Goal: Communication & Community: Share content

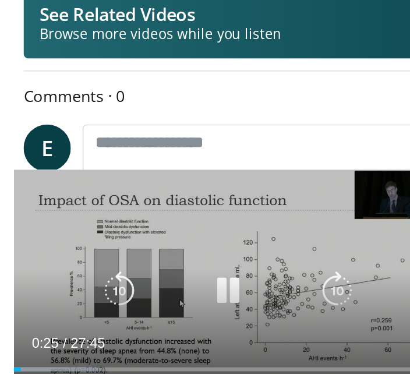
scroll to position [243, 0]
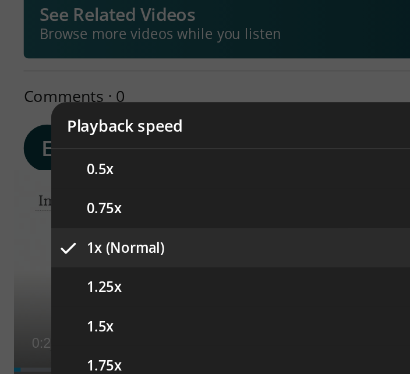
click at [194, 41] on div "Video Player" at bounding box center [205, 187] width 410 height 374
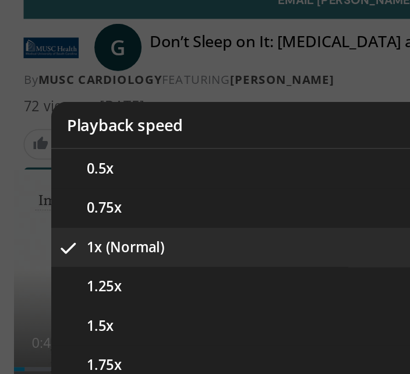
scroll to position [142, 0]
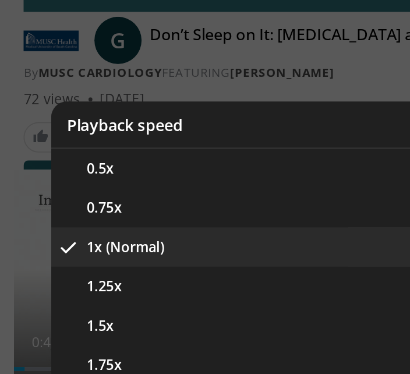
click at [119, 257] on button "1x (Normal)" at bounding box center [204, 268] width 349 height 23
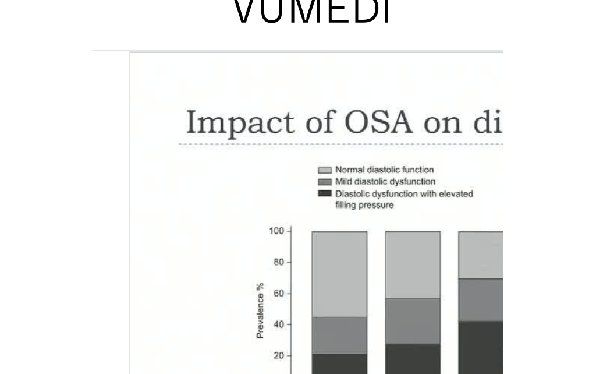
scroll to position [13, 0]
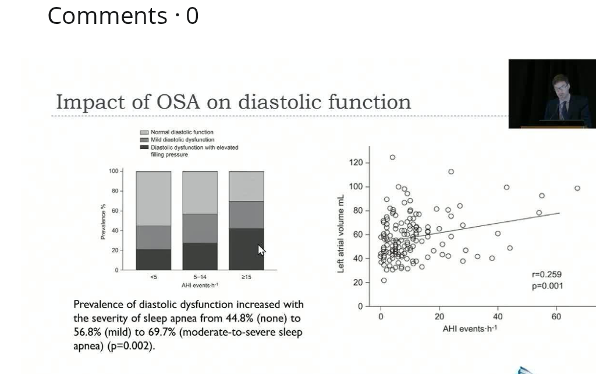
scroll to position [210, 0]
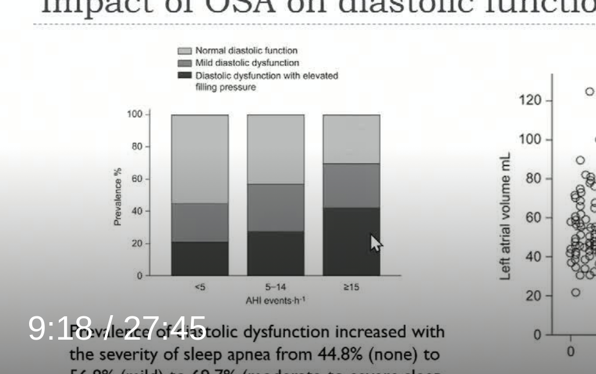
click at [8, 229] on div "10 seconds Tap to unmute" at bounding box center [128, 297] width 241 height 136
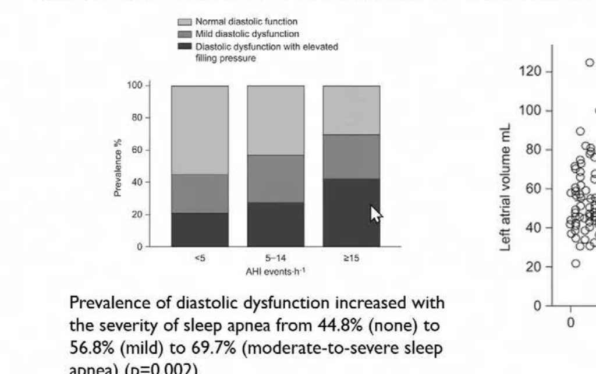
click at [9, 229] on div "10 seconds Tap to unmute" at bounding box center [128, 297] width 241 height 136
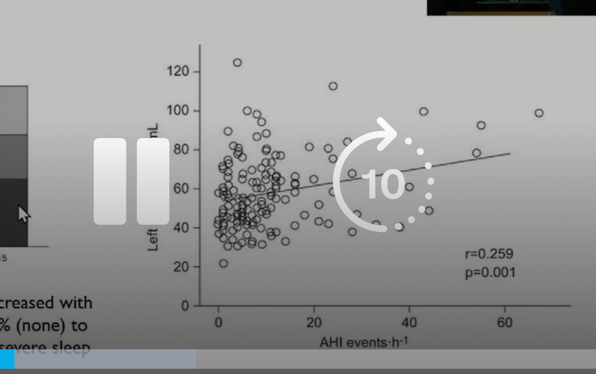
click at [56, 286] on div "Video Player" at bounding box center [128, 297] width 145 height 23
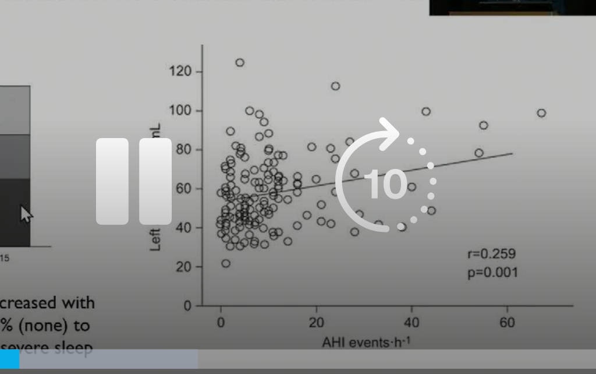
click at [56, 286] on div "Video Player" at bounding box center [128, 297] width 145 height 23
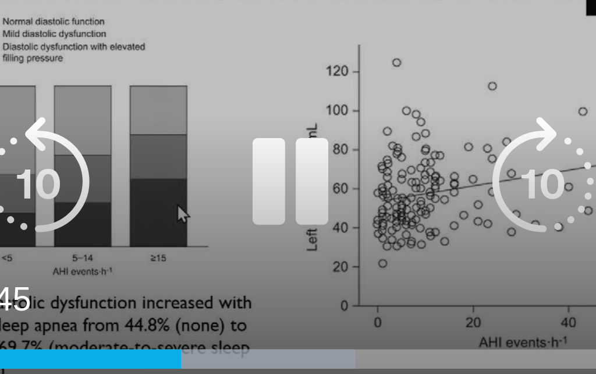
click at [52, 281] on icon "Video Player" at bounding box center [68, 297] width 33 height 33
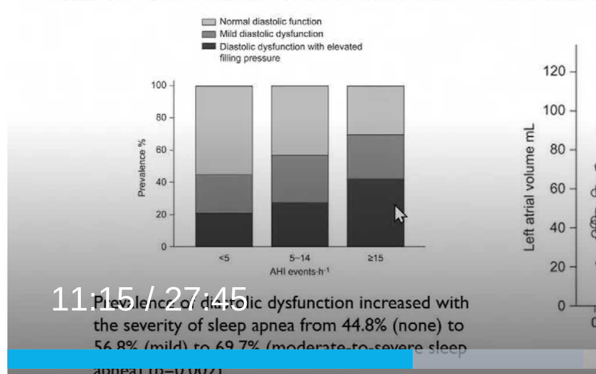
click at [8, 229] on div "10 seconds Tap to unmute" at bounding box center [128, 297] width 241 height 136
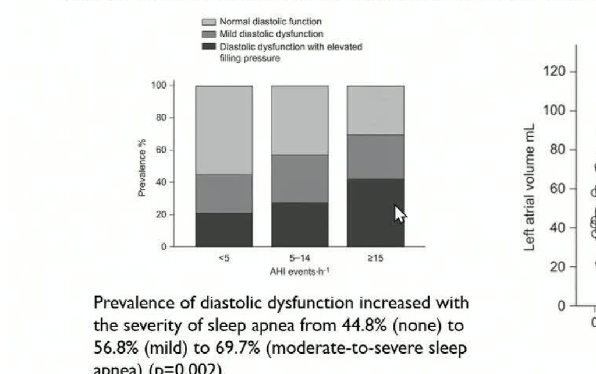
click at [8, 229] on div "10 seconds Tap to unmute" at bounding box center [128, 297] width 241 height 136
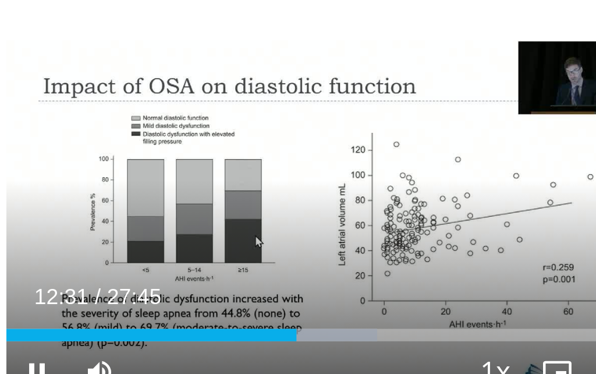
scroll to position [244, 0]
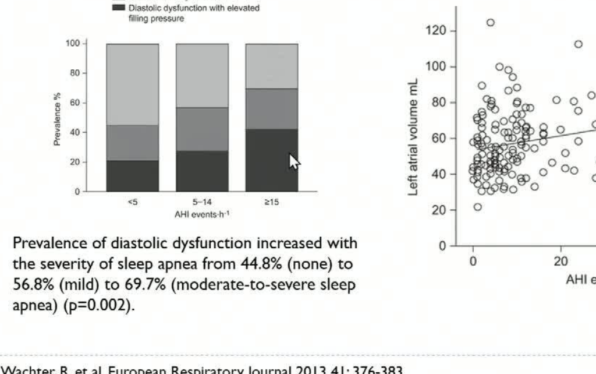
scroll to position [246, 0]
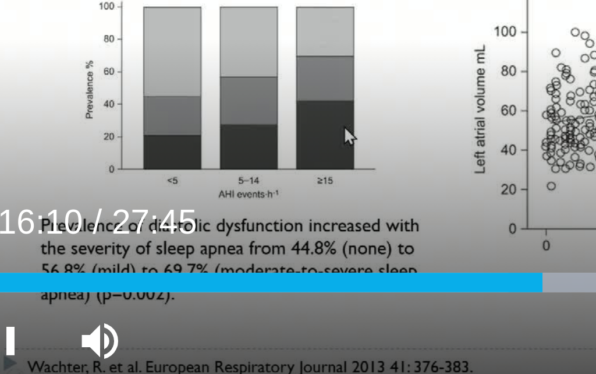
click at [8, 229] on div "10 seconds Tap to unmute" at bounding box center [128, 297] width 241 height 136
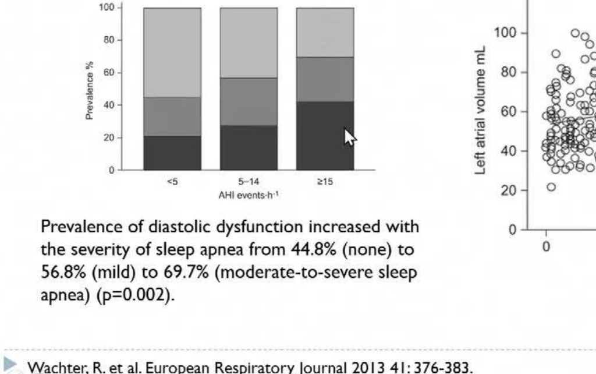
scroll to position [300, 0]
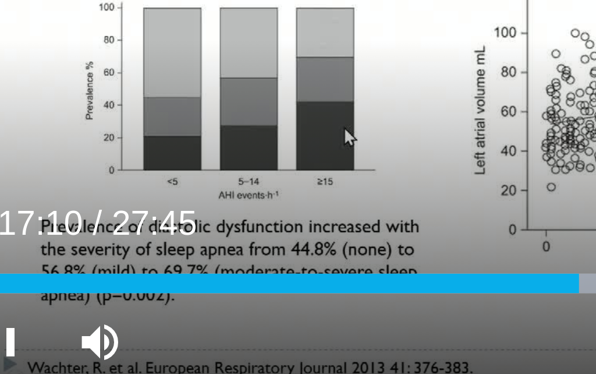
click at [8, 229] on div "10 seconds Tap to unmute" at bounding box center [128, 297] width 241 height 136
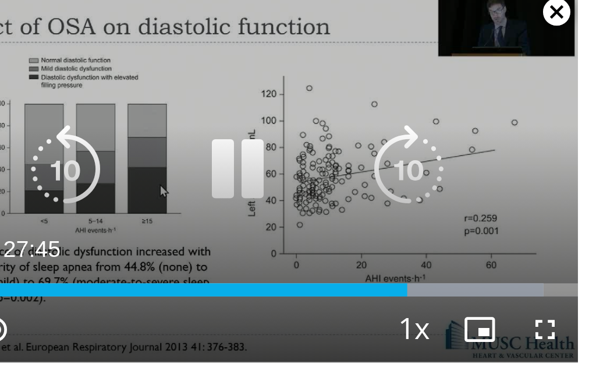
click at [52, 281] on icon "Video Player" at bounding box center [68, 297] width 33 height 33
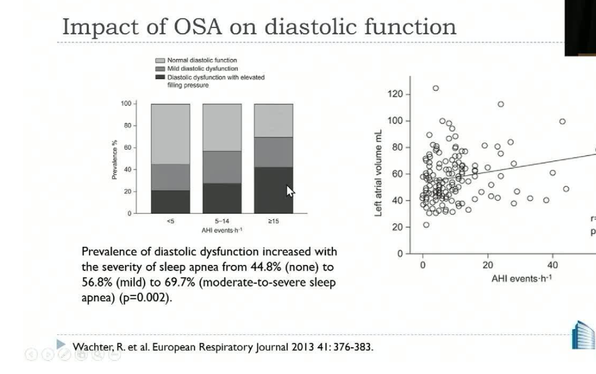
click at [9, 229] on div "10 seconds Tap to unmute" at bounding box center [128, 297] width 241 height 136
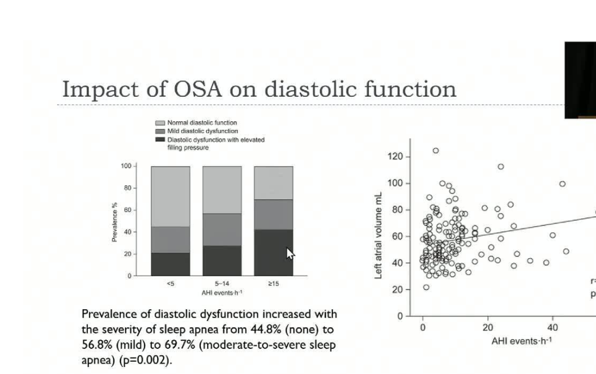
click at [20, 229] on div "10 seconds Tap to unmute" at bounding box center [128, 297] width 241 height 136
click at [15, 229] on div "10 seconds Tap to unmute" at bounding box center [128, 297] width 241 height 136
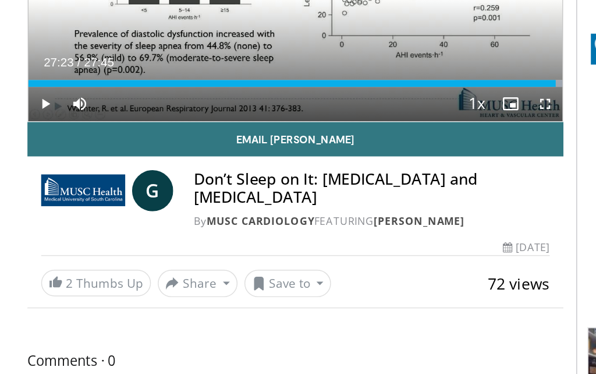
scroll to position [94, 0]
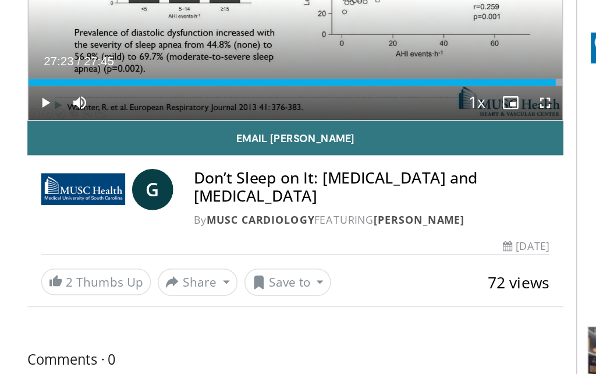
click at [122, 268] on button "Share" at bounding box center [134, 277] width 54 height 19
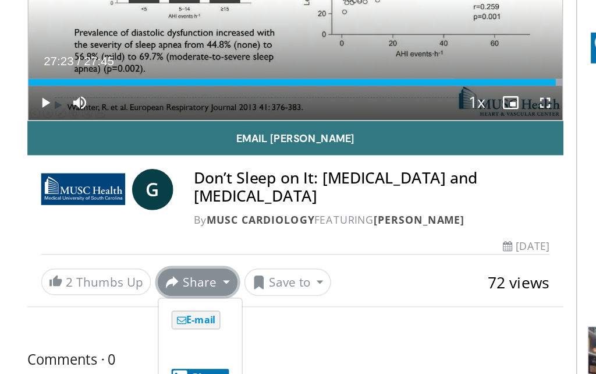
click at [130, 296] on span "E-mail" at bounding box center [132, 302] width 33 height 13
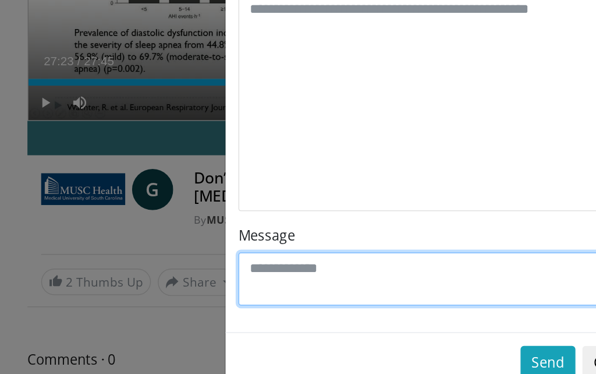
click at [287, 257] on textarea "Message" at bounding box center [298, 275] width 272 height 36
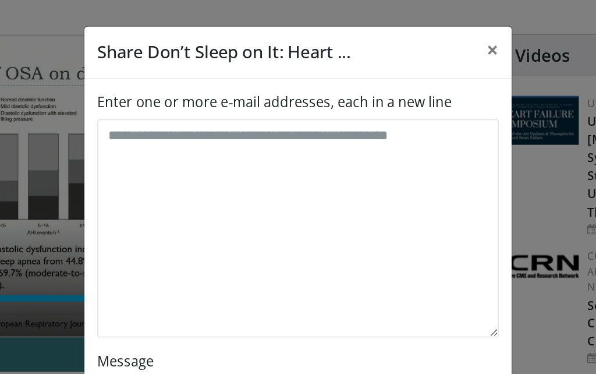
scroll to position [32, 0]
type textarea "**********"
click at [153, 74] on div "**********" at bounding box center [298, 182] width 290 height 257
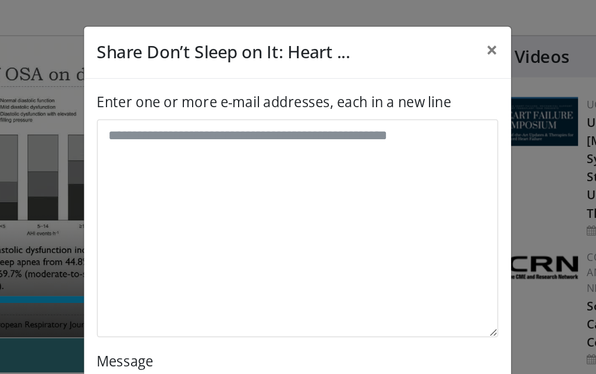
click at [162, 71] on label "Enter one or more e-mail addresses, each in a new line" at bounding box center [282, 69] width 240 height 14
click at [162, 81] on textarea "Enter one or more e-mail addresses, each in a new line" at bounding box center [298, 155] width 272 height 148
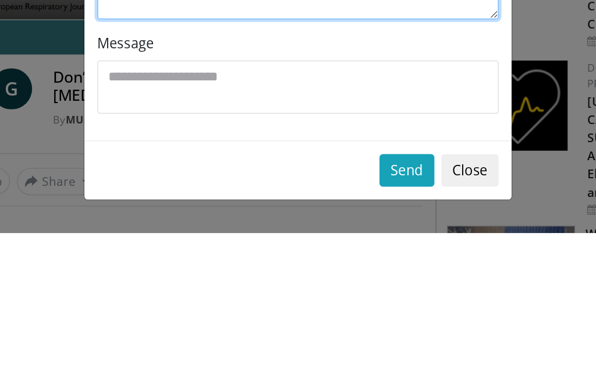
type textarea "**********"
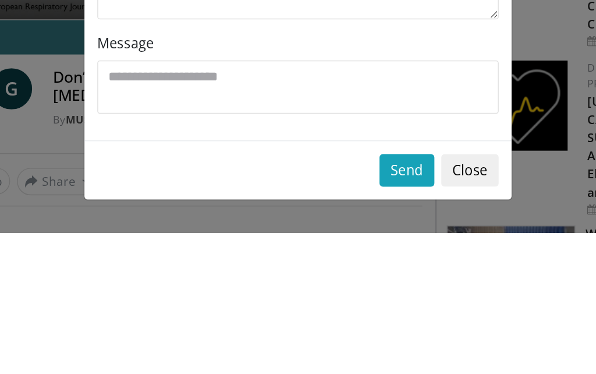
click at [353, 320] on button "Send" at bounding box center [371, 331] width 37 height 22
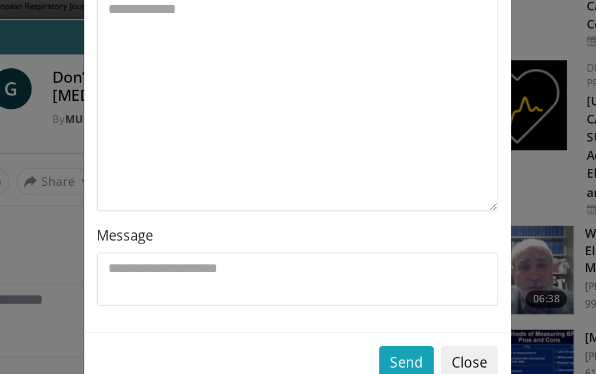
click at [353, 320] on button "Send" at bounding box center [371, 331] width 37 height 22
